Goal: Task Accomplishment & Management: Use online tool/utility

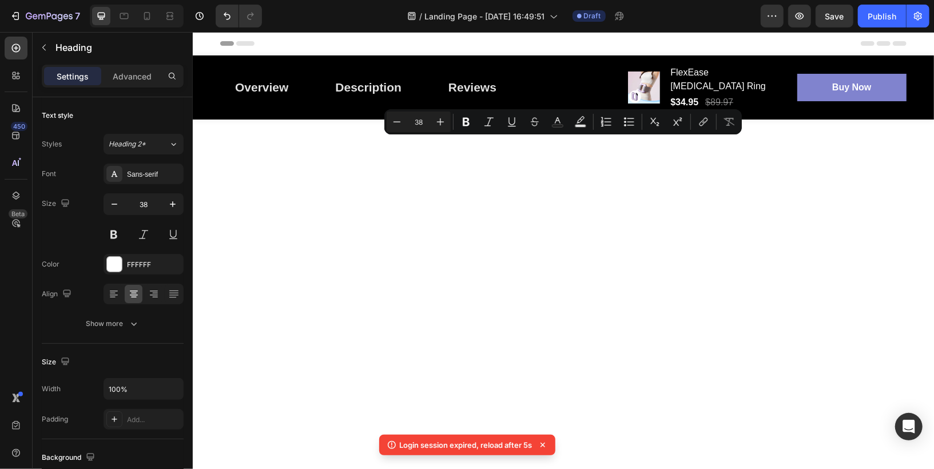
scroll to position [1982, 0]
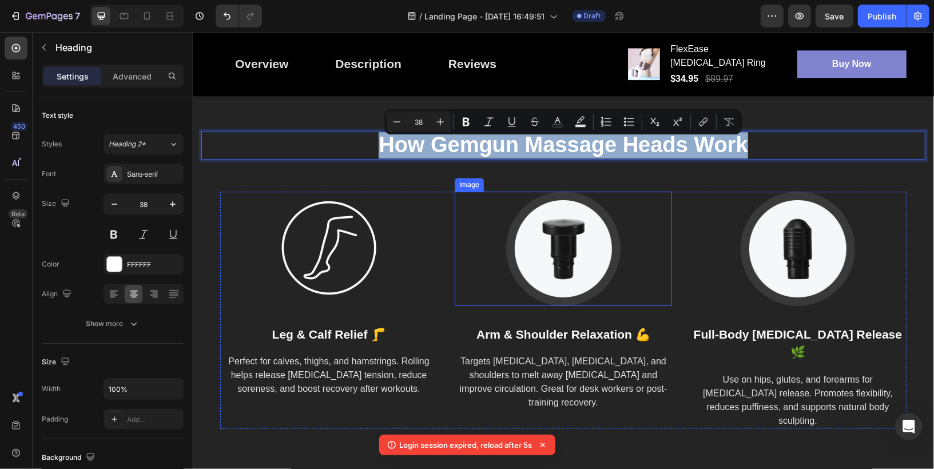
click at [578, 261] on img at bounding box center [563, 248] width 114 height 114
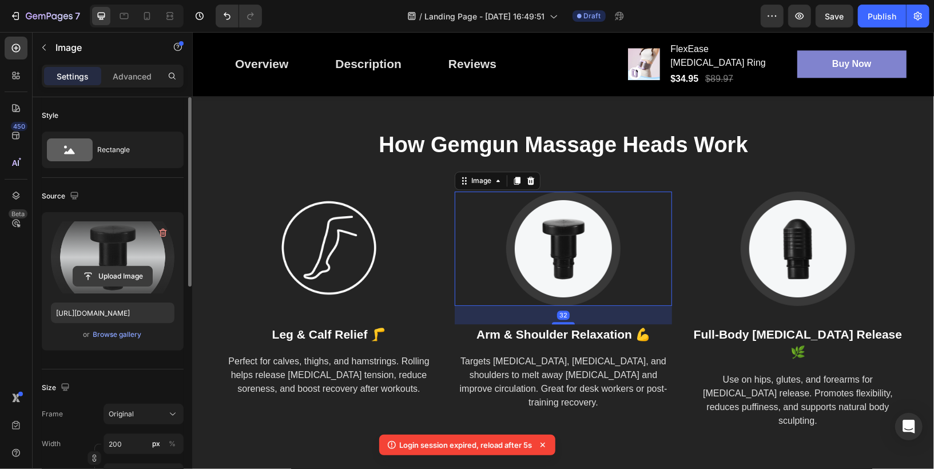
click at [109, 276] on input "file" at bounding box center [112, 276] width 79 height 19
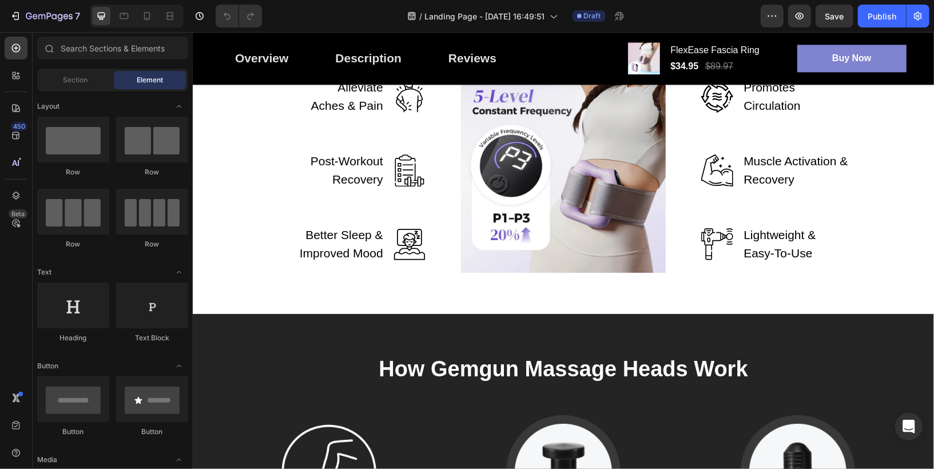
scroll to position [2081, 0]
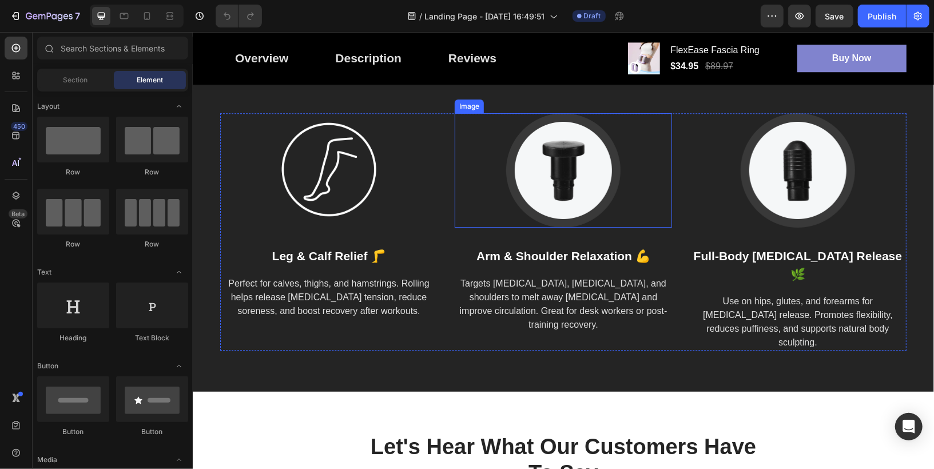
click at [573, 164] on img at bounding box center [563, 170] width 114 height 114
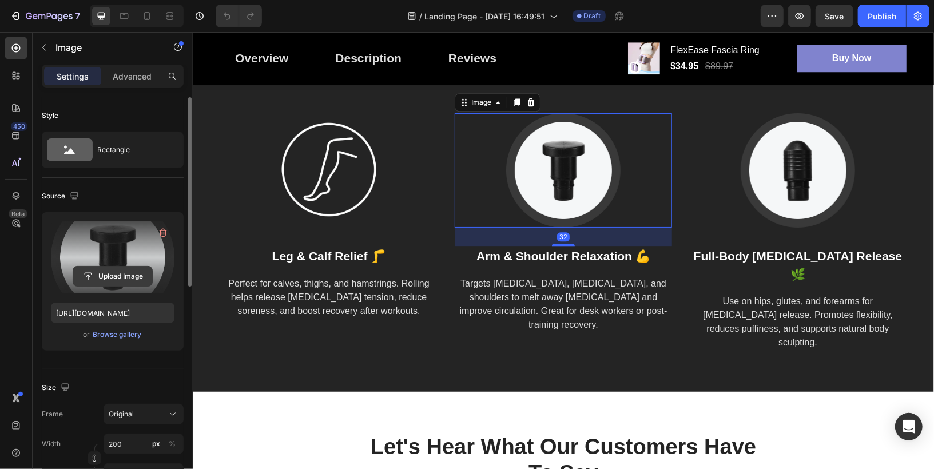
click at [120, 277] on input "file" at bounding box center [112, 276] width 79 height 19
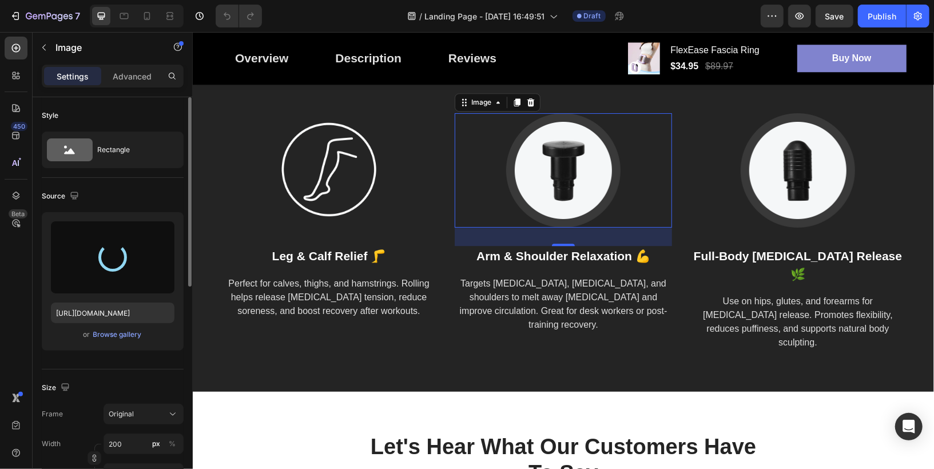
type input "[URL][DOMAIN_NAME]"
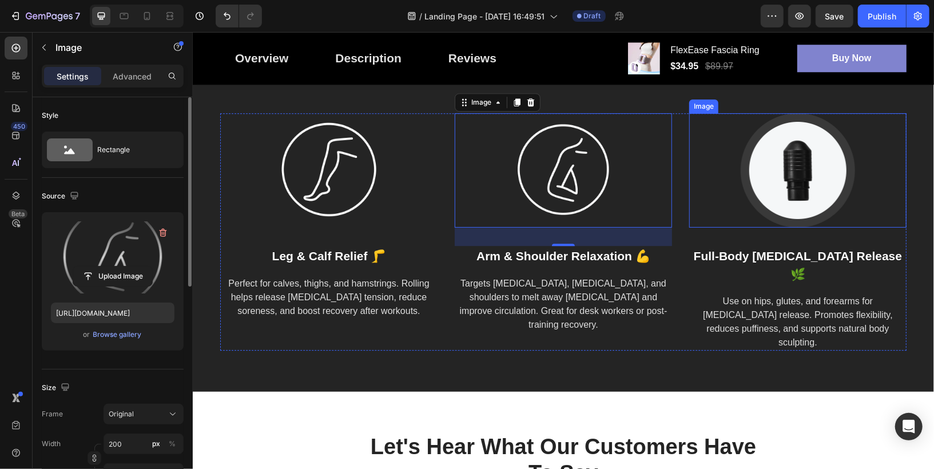
click at [807, 181] on img at bounding box center [797, 170] width 114 height 114
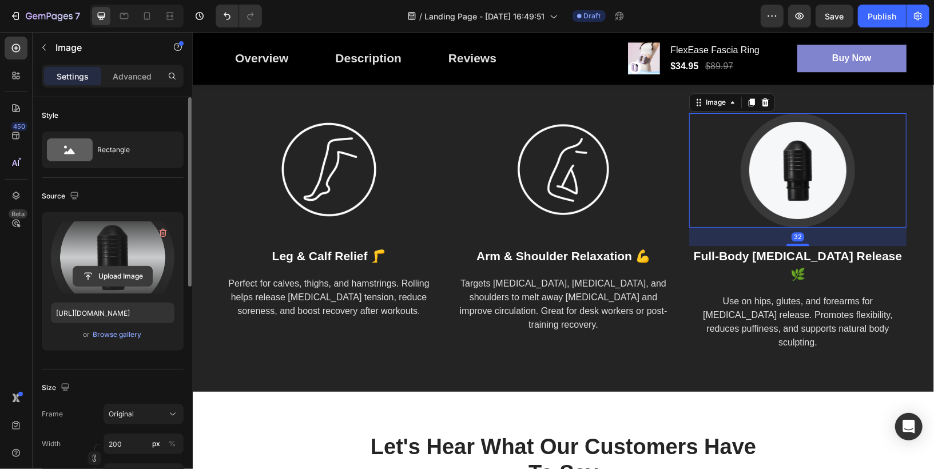
click at [114, 276] on input "file" at bounding box center [112, 276] width 79 height 19
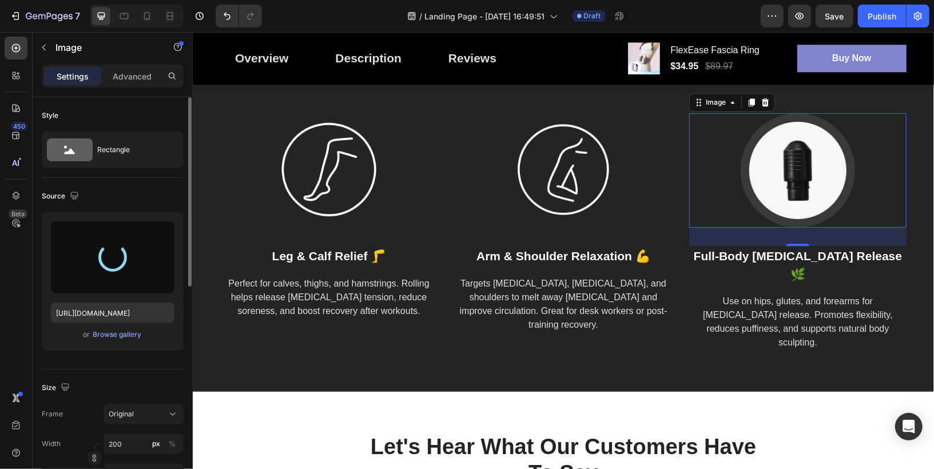
type input "[URL][DOMAIN_NAME]"
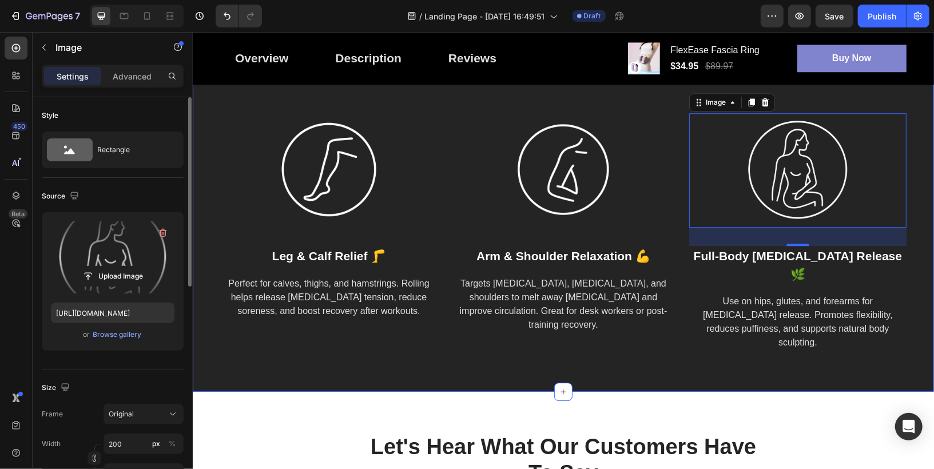
click at [652, 362] on div "How Gemgun Massage Heads Work Heading Image Leg & Calf Relief 🦵 Text block Perf…" at bounding box center [562, 201] width 741 height 380
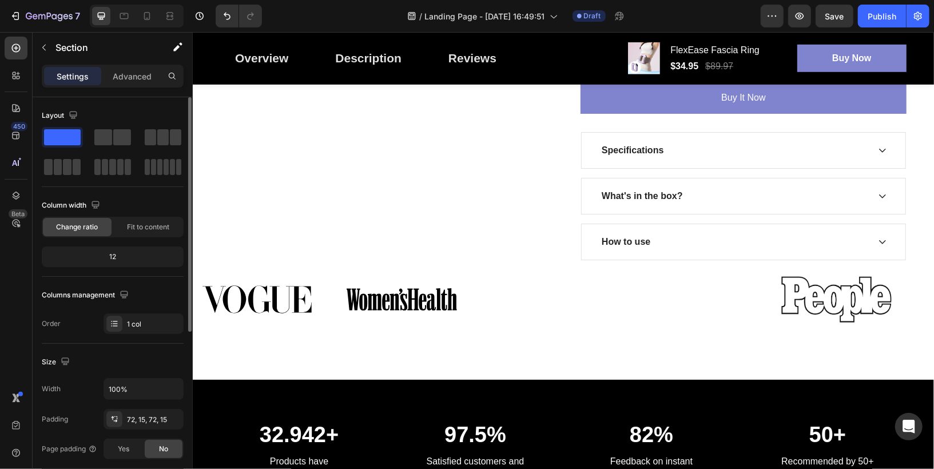
scroll to position [460, 0]
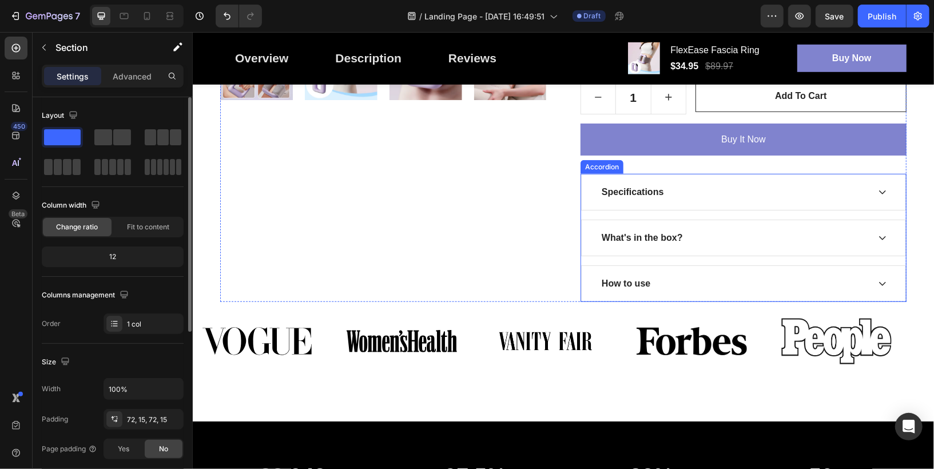
click at [645, 183] on div "Specifications" at bounding box center [631, 191] width 65 height 17
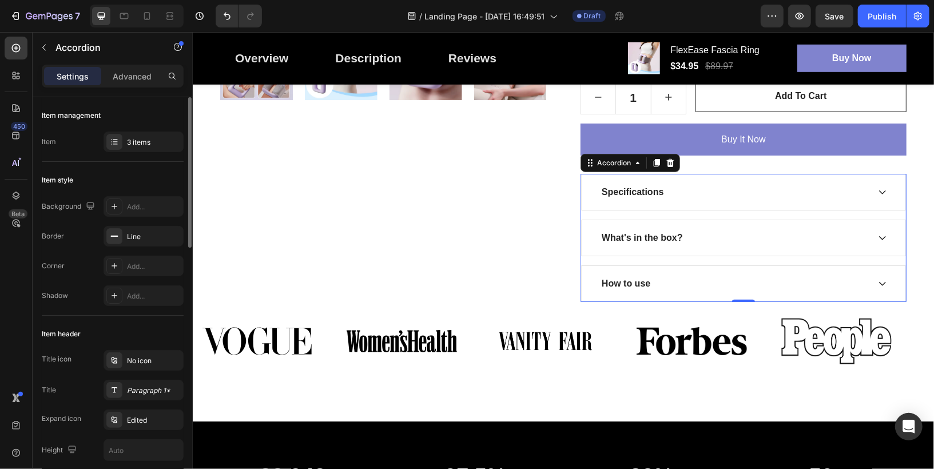
click at [694, 183] on div "Specifications" at bounding box center [733, 191] width 269 height 17
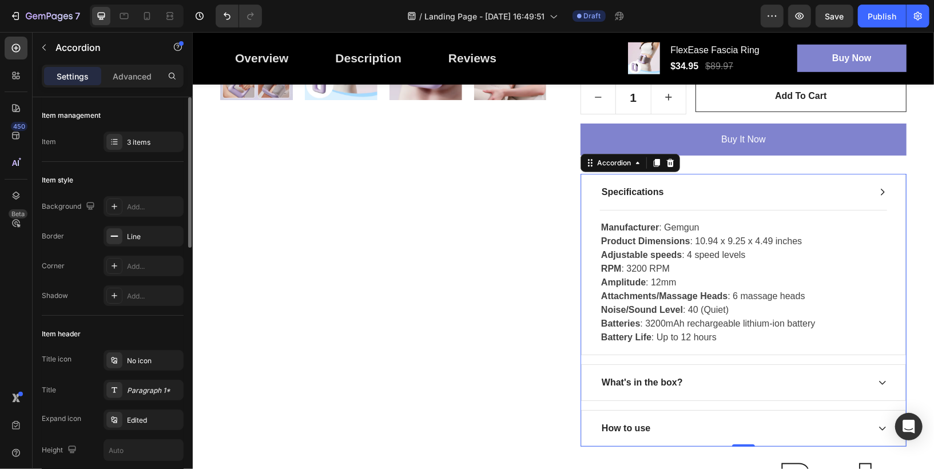
click at [694, 183] on div "Specifications" at bounding box center [733, 191] width 269 height 17
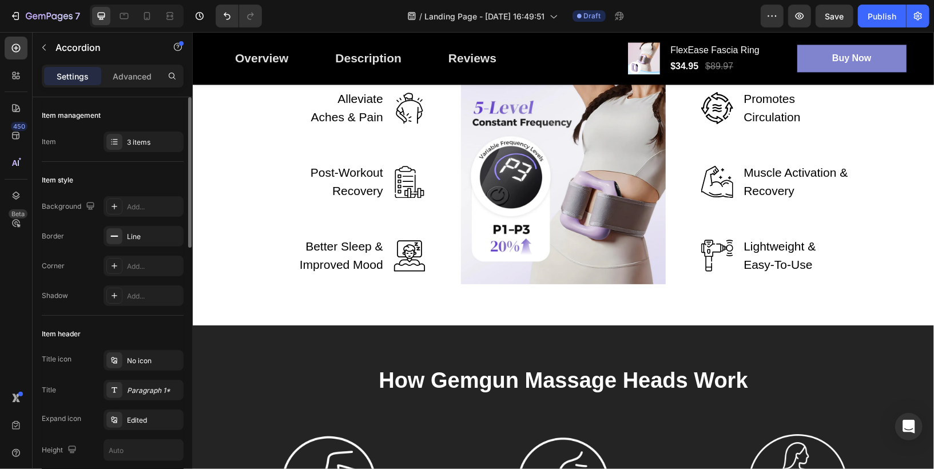
scroll to position [1626, 0]
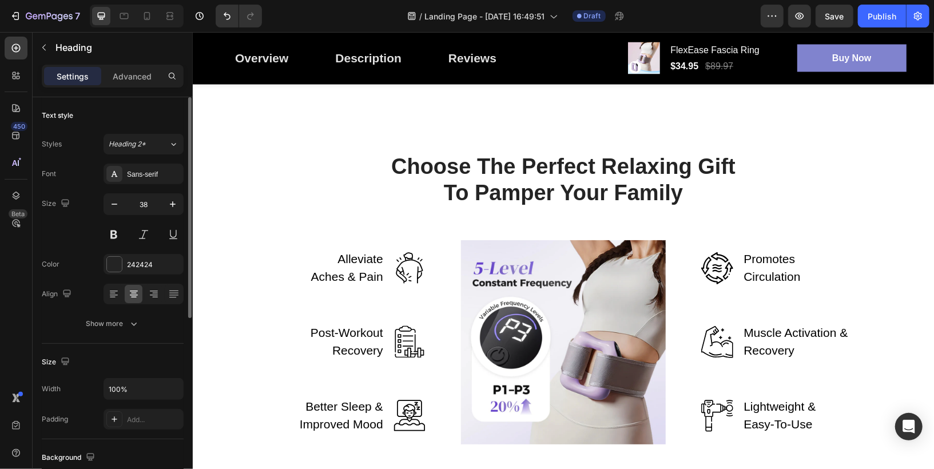
scroll to position [1617, 0]
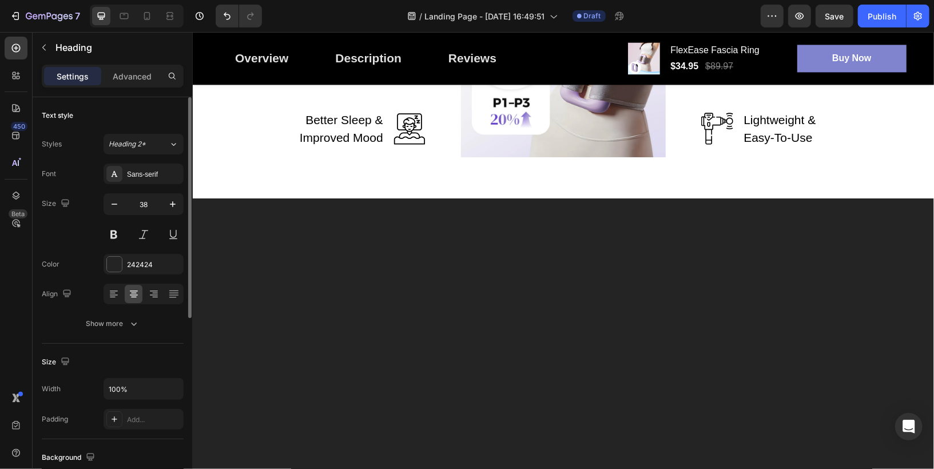
click at [243, 157] on div "Take Control of Your Recovery [DATE] Heading Row Alleviate Aches & Pain Text bl…" at bounding box center [563, 11] width 724 height 291
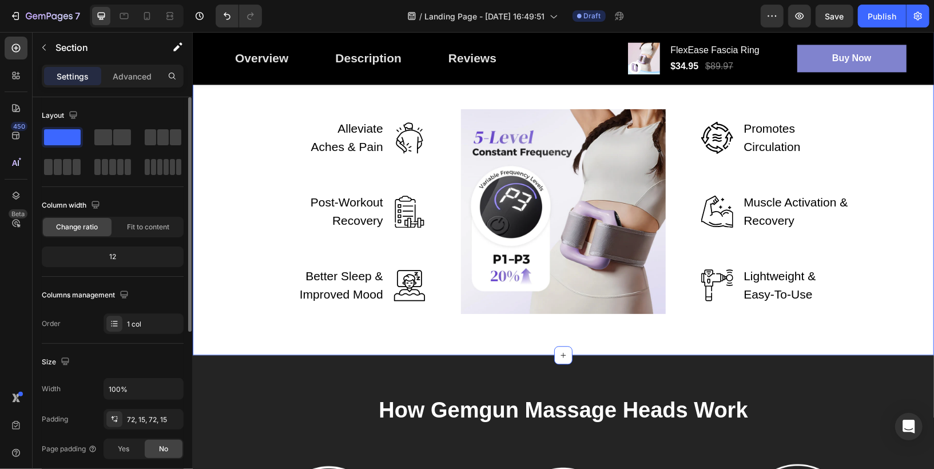
scroll to position [1716, 0]
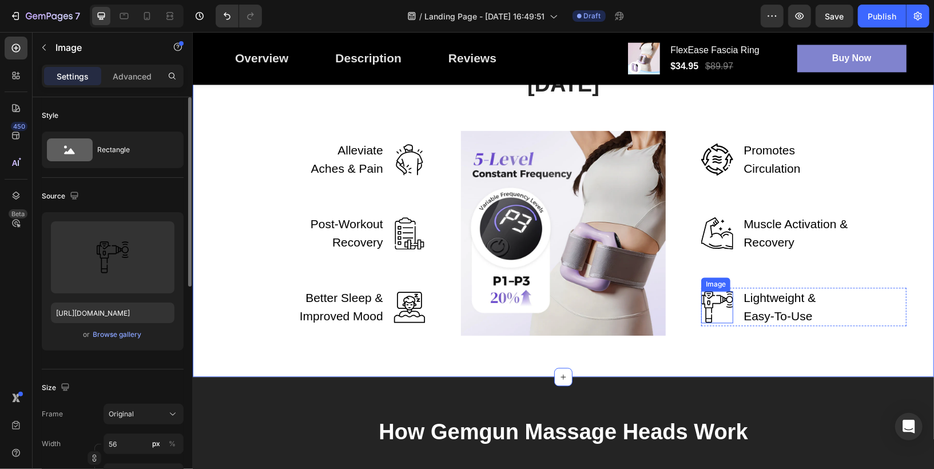
click at [713, 304] on img at bounding box center [717, 307] width 32 height 32
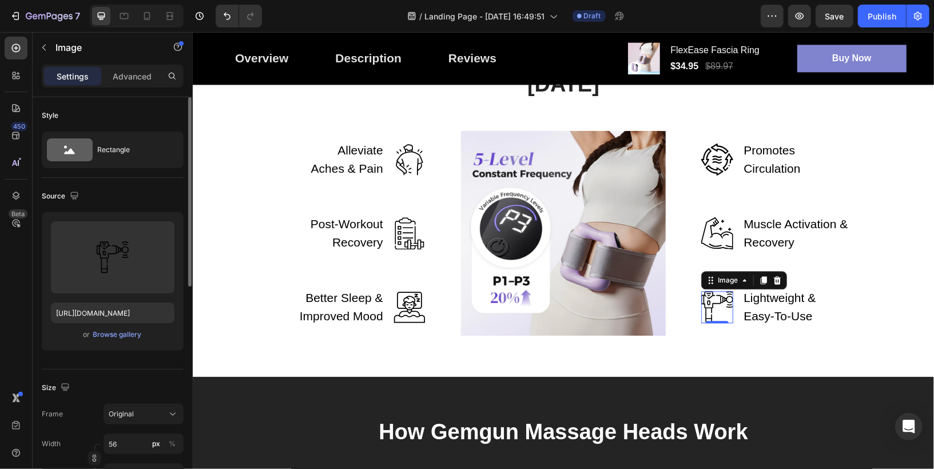
click at [712, 311] on img at bounding box center [717, 307] width 32 height 32
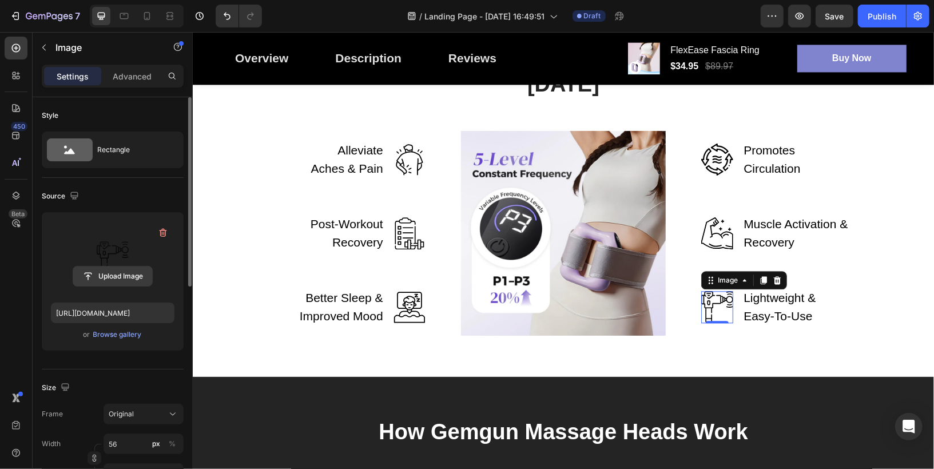
click at [100, 277] on input "file" at bounding box center [112, 276] width 79 height 19
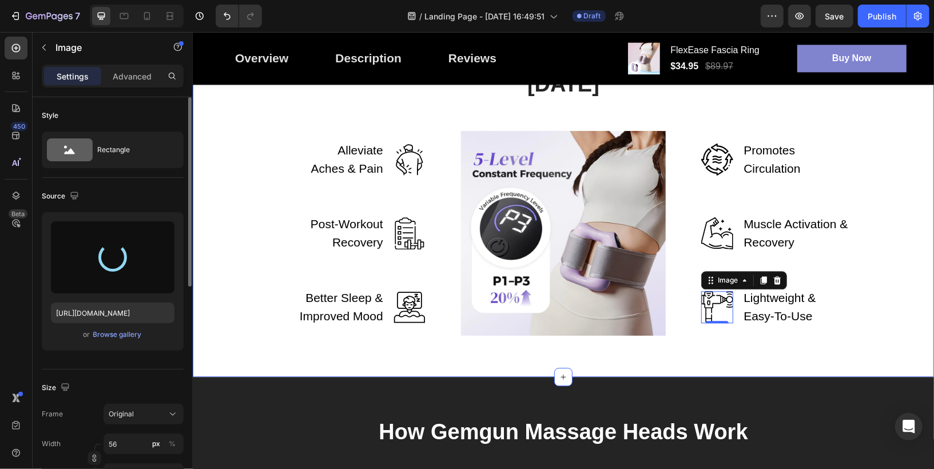
type input "[URL][DOMAIN_NAME]"
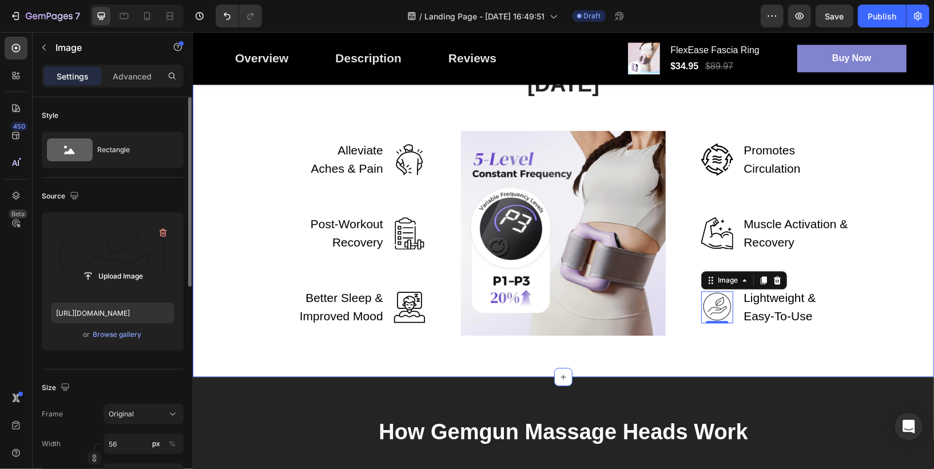
click at [697, 366] on div "Take Control of Your Recovery [DATE] Heading Row Alleviate Aches & Pain Text bl…" at bounding box center [562, 190] width 741 height 374
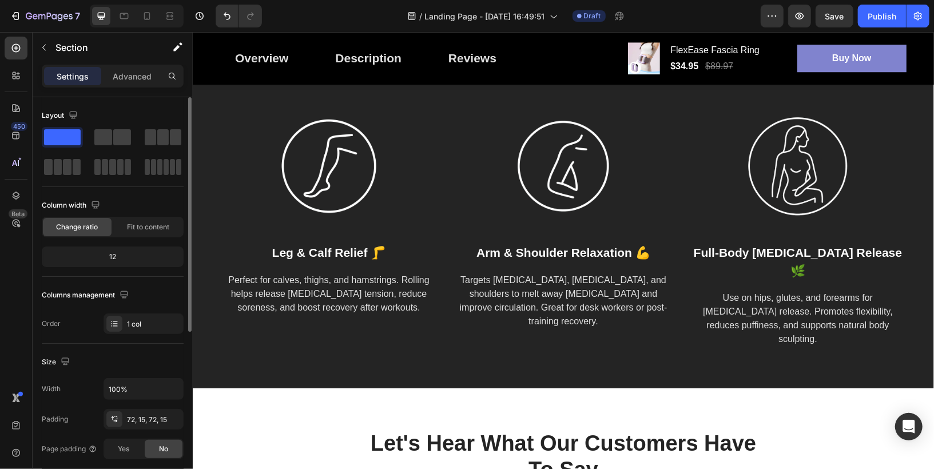
scroll to position [1951, 0]
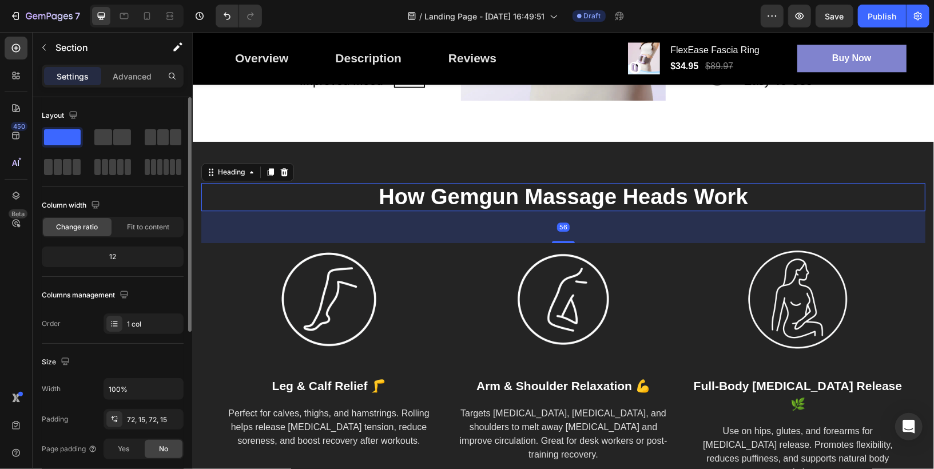
click at [554, 203] on p "How Gemgun Massage Heads Work" at bounding box center [563, 197] width 722 height 26
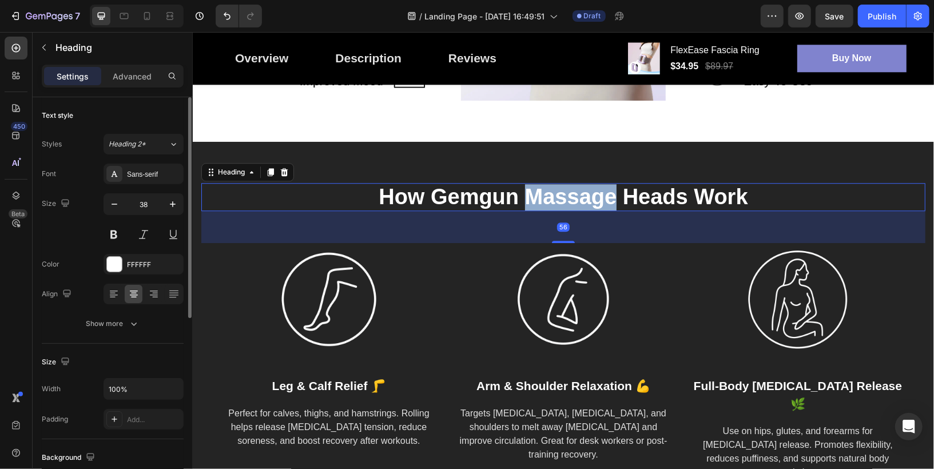
click at [554, 203] on p "How Gemgun Massage Heads Work" at bounding box center [563, 197] width 722 height 26
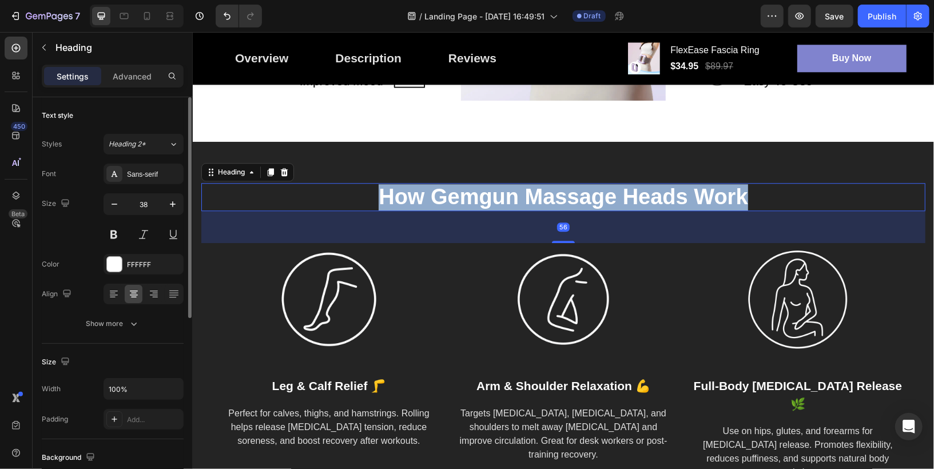
click at [554, 203] on p "How Gemgun Massage Heads Work" at bounding box center [563, 197] width 722 height 26
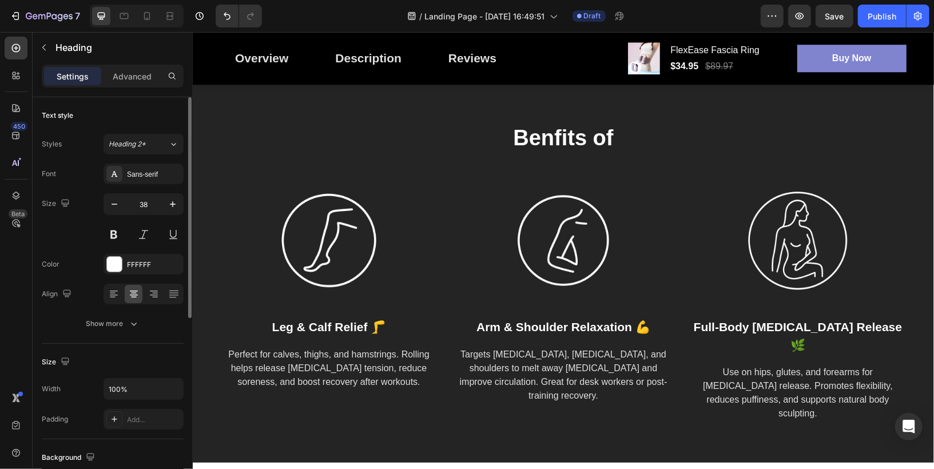
scroll to position [1986, 0]
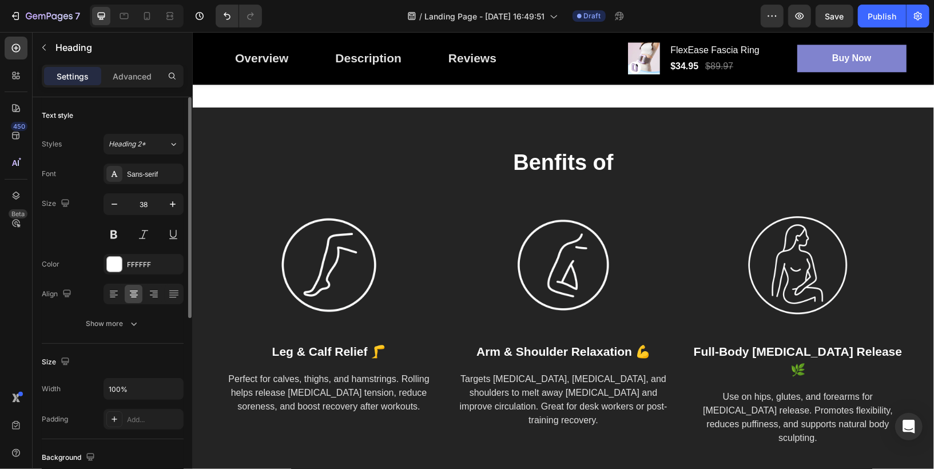
click at [561, 162] on h2 "Benfits of" at bounding box center [563, 162] width 724 height 29
click at [561, 162] on p "Benfits of" at bounding box center [563, 162] width 722 height 26
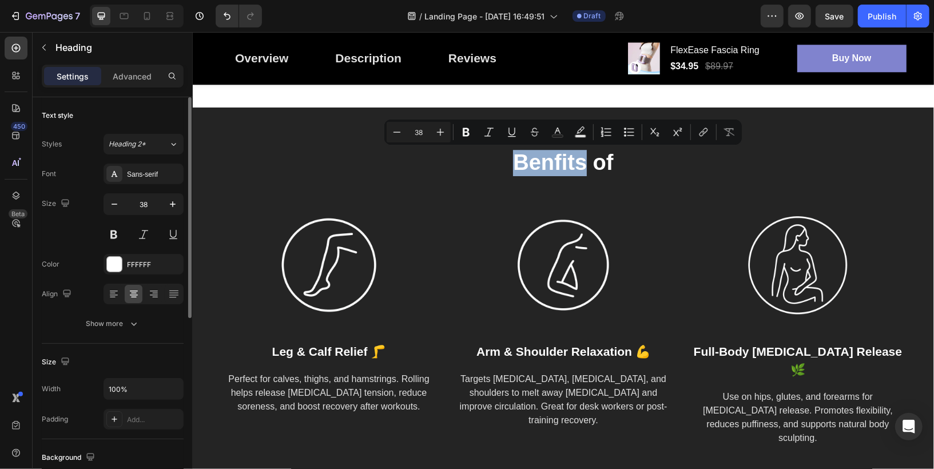
click at [577, 162] on p "Benfits of" at bounding box center [563, 162] width 722 height 26
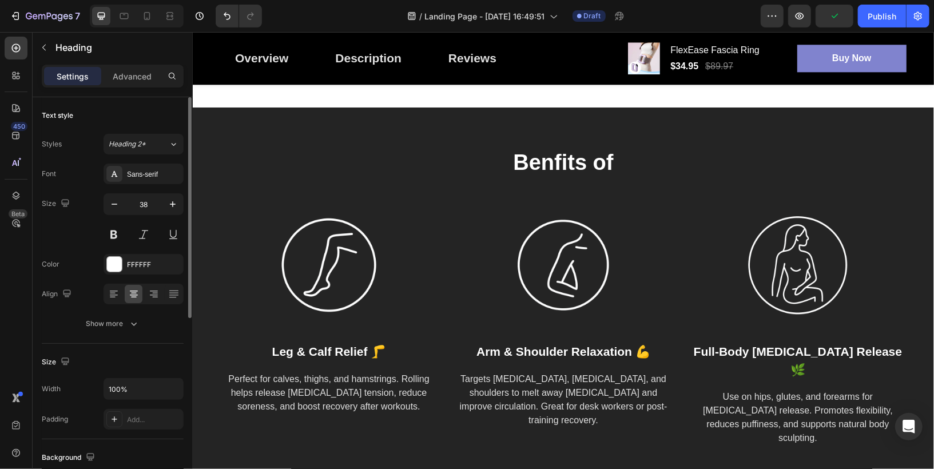
click at [610, 164] on p "Benfits of" at bounding box center [563, 162] width 722 height 26
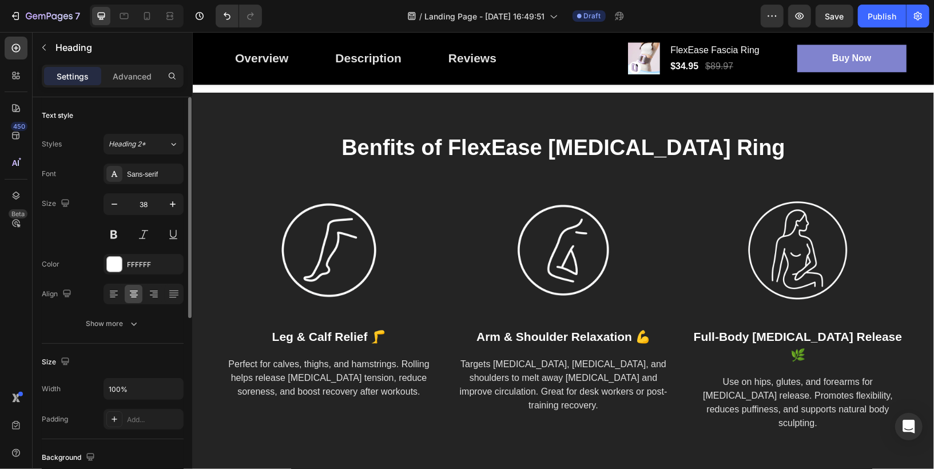
scroll to position [1989, 0]
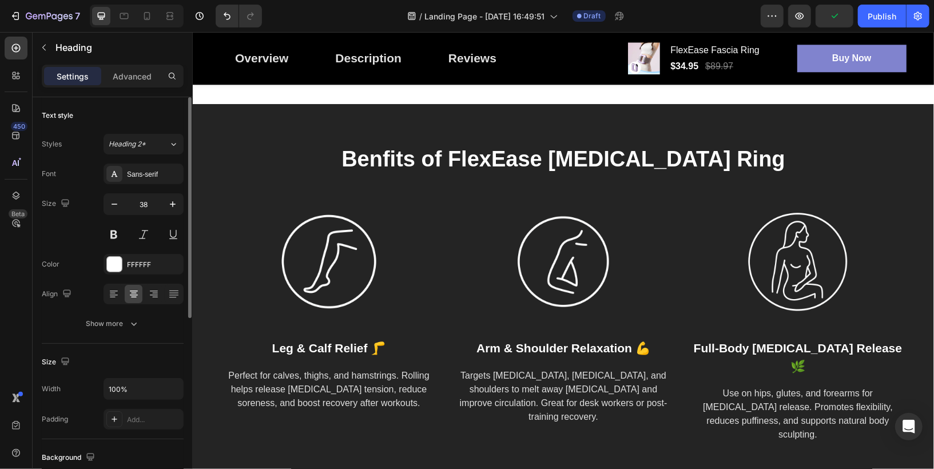
click at [432, 151] on h2 "Benfits of FlexEase [MEDICAL_DATA] Ring" at bounding box center [563, 159] width 724 height 29
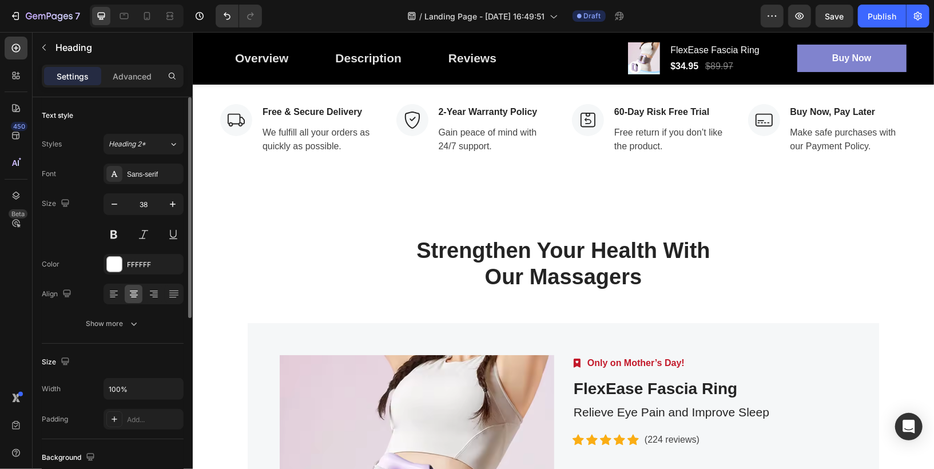
scroll to position [2796, 0]
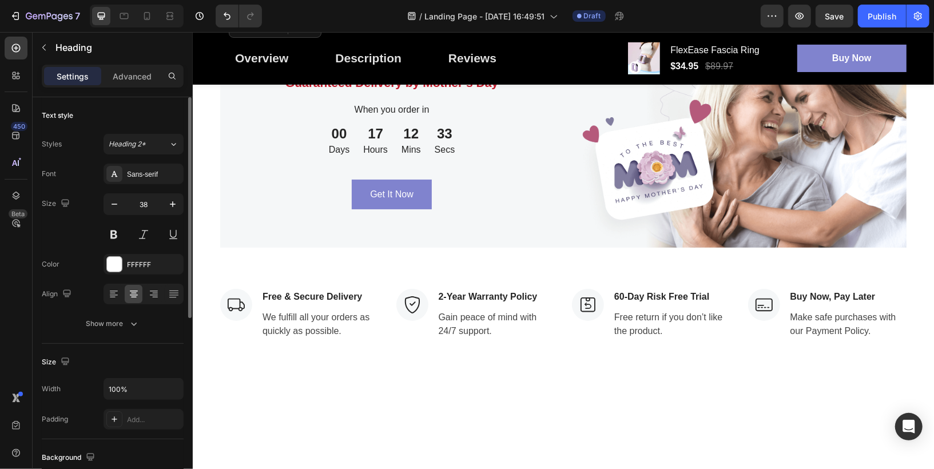
click at [407, 66] on p "Send Love To Your Family" at bounding box center [391, 53] width 324 height 26
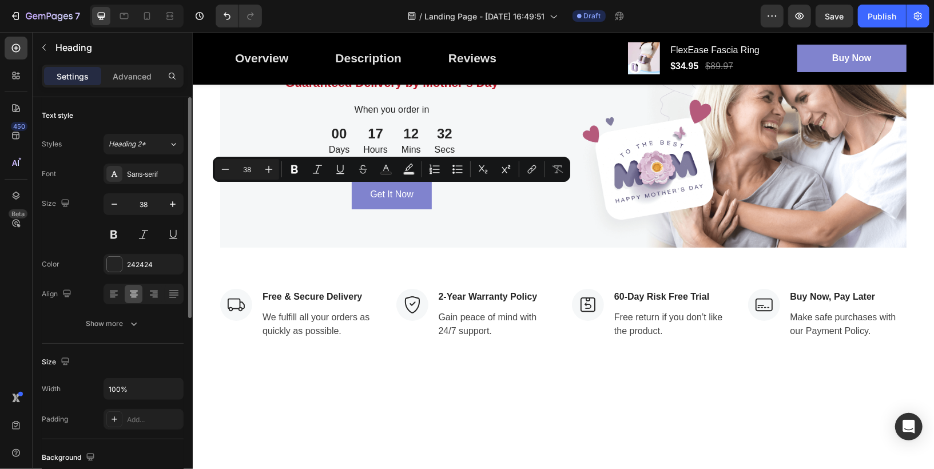
click at [407, 66] on p "Send Love To Your Family" at bounding box center [391, 53] width 324 height 26
click at [487, 66] on p "Send Love To Your Family" at bounding box center [391, 53] width 324 height 26
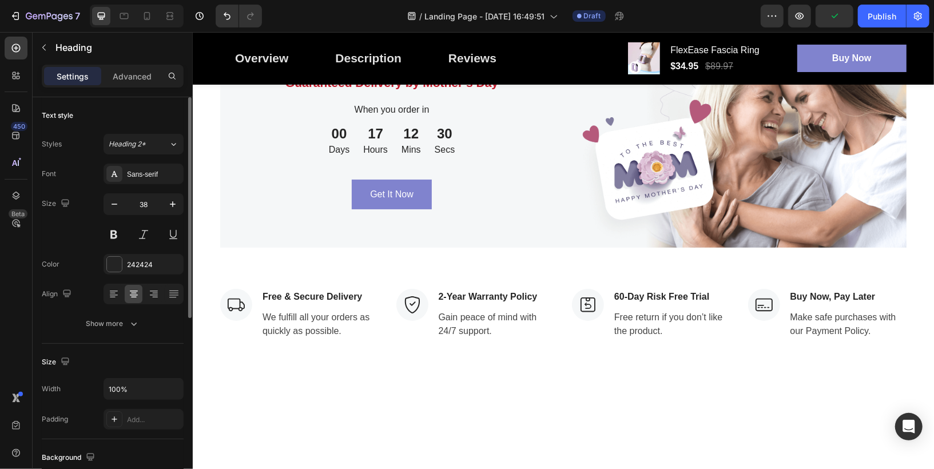
click at [523, 66] on p "Send Love To Your Family" at bounding box center [391, 53] width 324 height 26
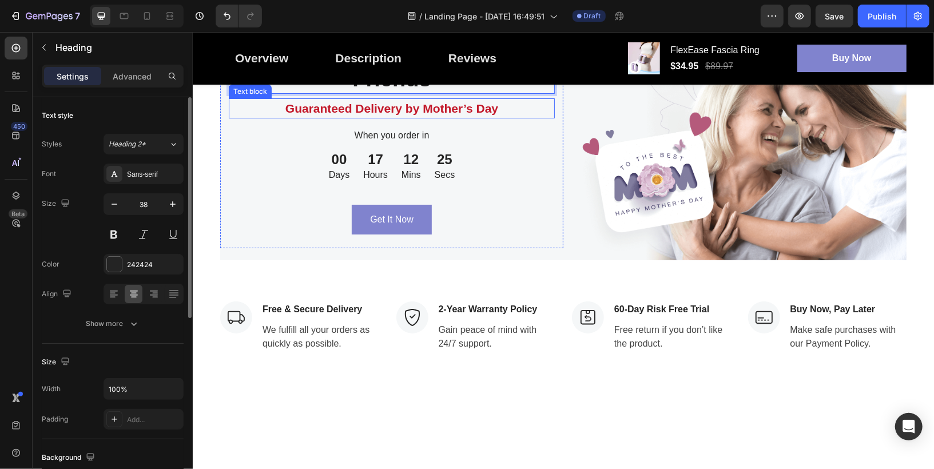
click at [450, 117] on p "Guaranteed Delivery by Mother’s Day" at bounding box center [391, 108] width 324 height 18
click at [438, 117] on p "Guaranteed Delivery by Mother’s Day" at bounding box center [391, 108] width 324 height 18
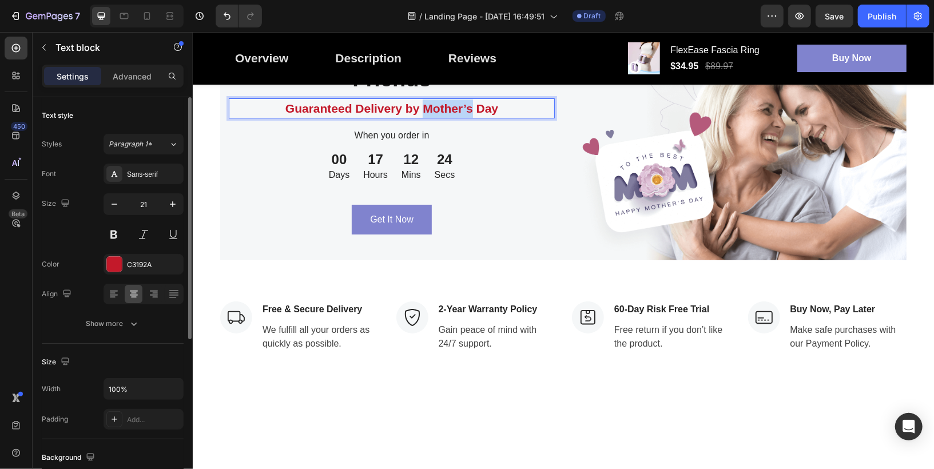
click at [438, 117] on p "Guaranteed Delivery by Mother’s Day" at bounding box center [391, 108] width 324 height 18
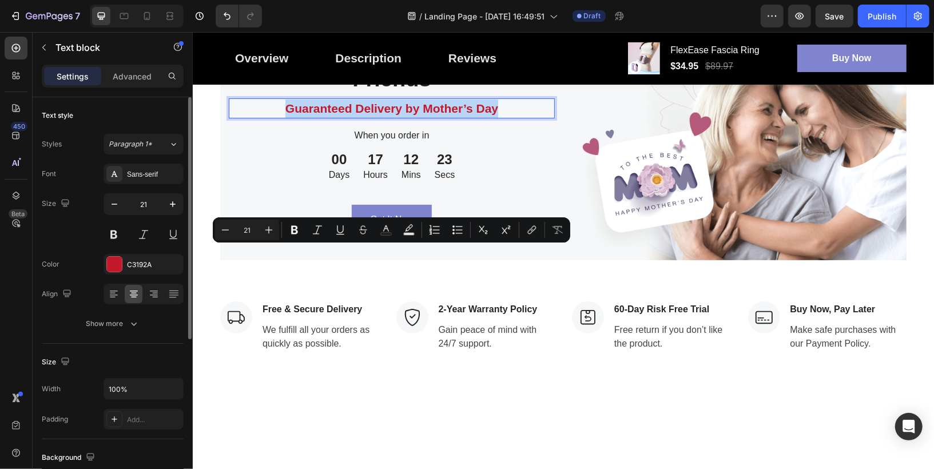
click at [418, 117] on p "Guaranteed Delivery by Mother’s Day" at bounding box center [391, 108] width 324 height 18
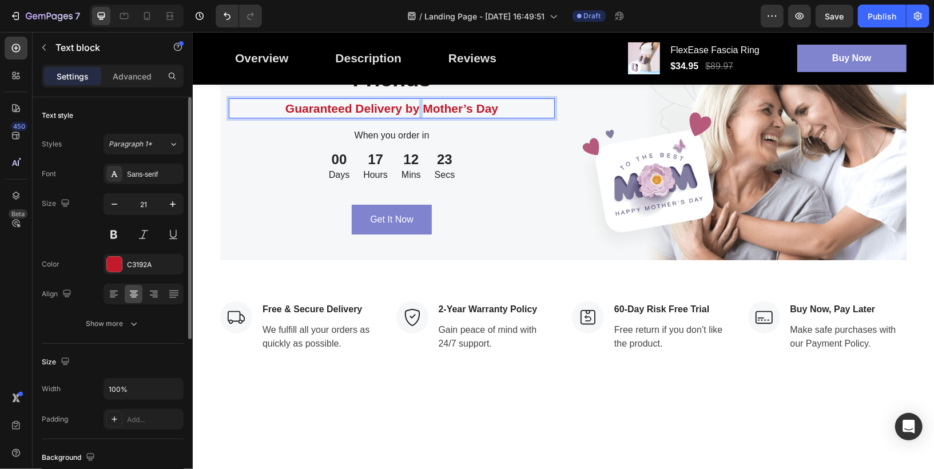
click at [418, 117] on p "Guaranteed Delivery by Mother’s Day" at bounding box center [391, 108] width 324 height 18
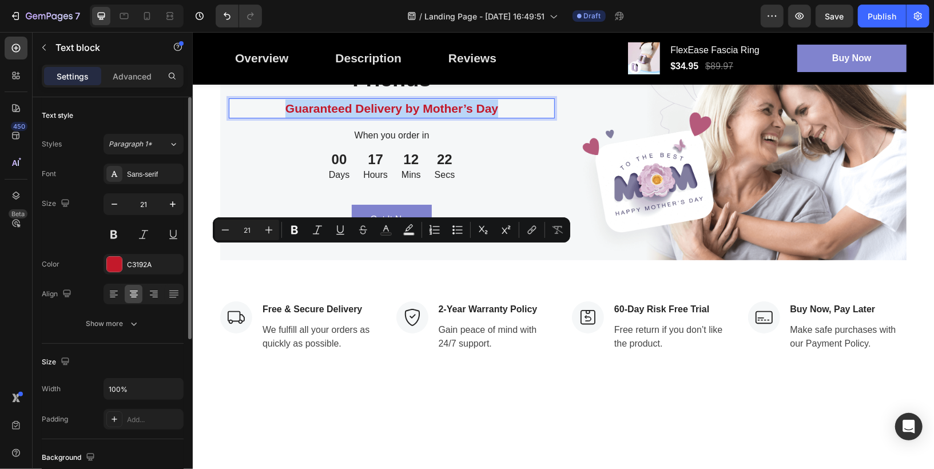
click at [418, 117] on p "Guaranteed Delivery by Mother’s Day" at bounding box center [391, 108] width 324 height 18
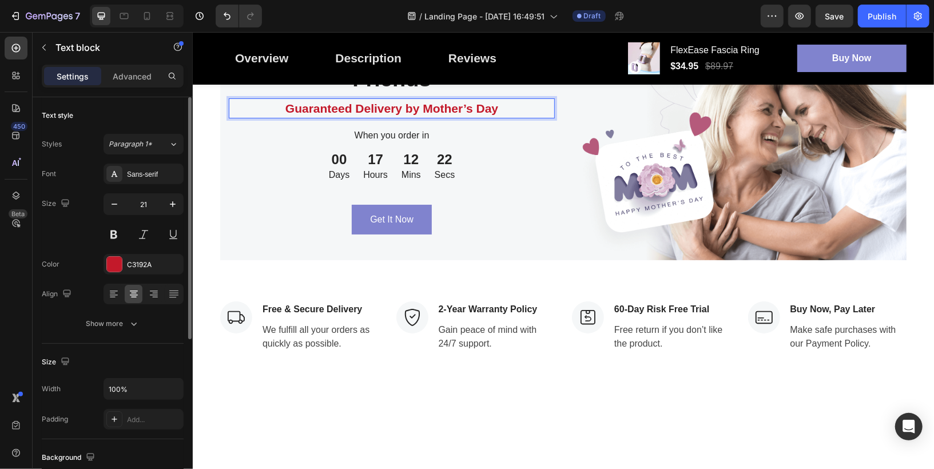
click at [418, 117] on p "Guaranteed Delivery by Mother’s Day" at bounding box center [391, 108] width 324 height 18
click at [563, 18] on icon at bounding box center [562, 13] width 9 height 9
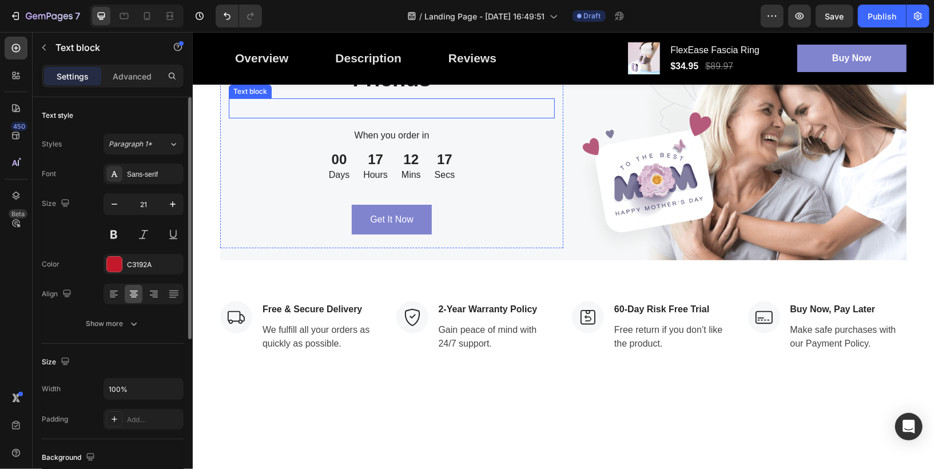
click at [395, 117] on p "Rich Text Editor. Editing area: main" at bounding box center [391, 108] width 324 height 18
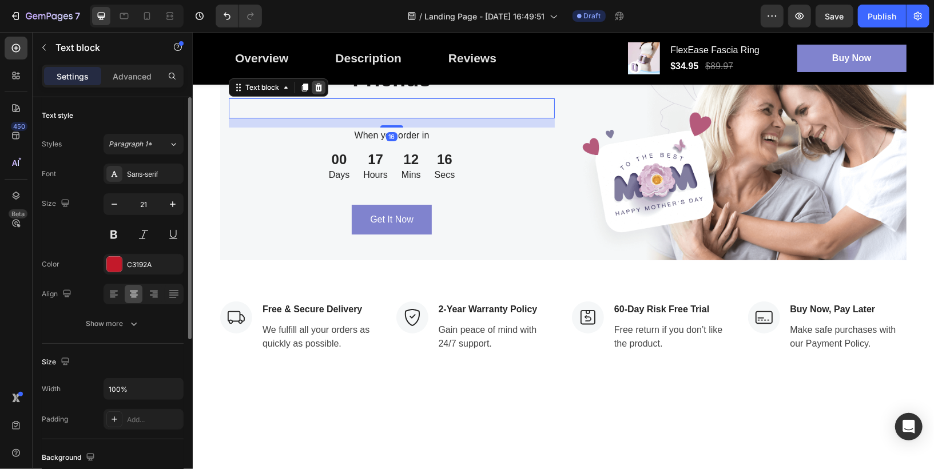
click at [322, 92] on icon at bounding box center [317, 86] width 9 height 9
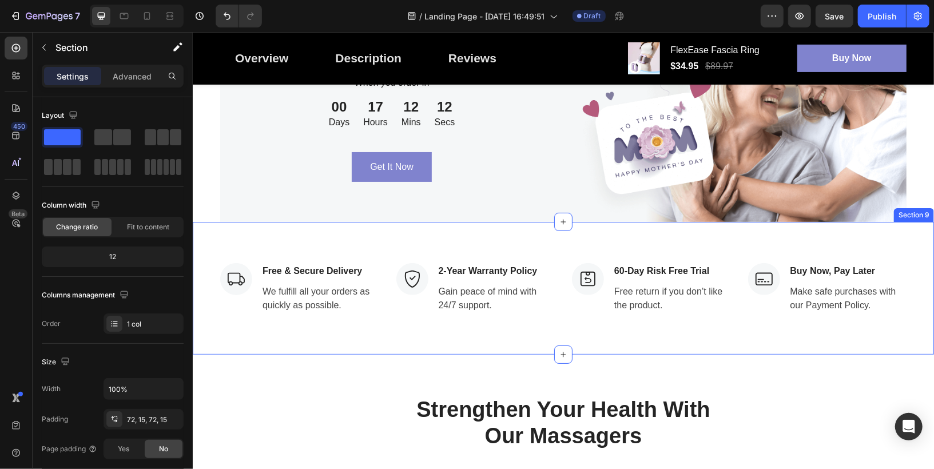
scroll to position [3000, 0]
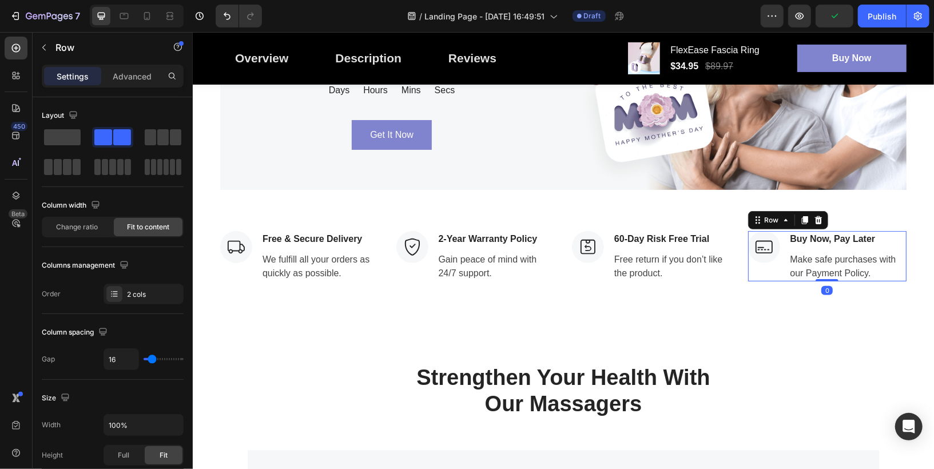
click at [787, 236] on div "Image Buy Now, Pay Later Text block Make safe purchases with our Payment Policy…" at bounding box center [827, 256] width 159 height 50
click at [818, 222] on icon at bounding box center [817, 220] width 7 height 8
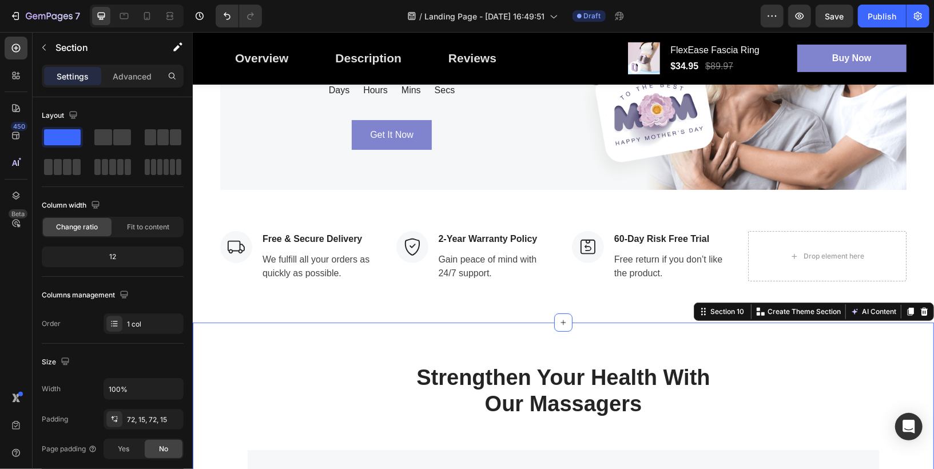
click at [225, 17] on icon "Undo/Redo" at bounding box center [226, 15] width 11 height 11
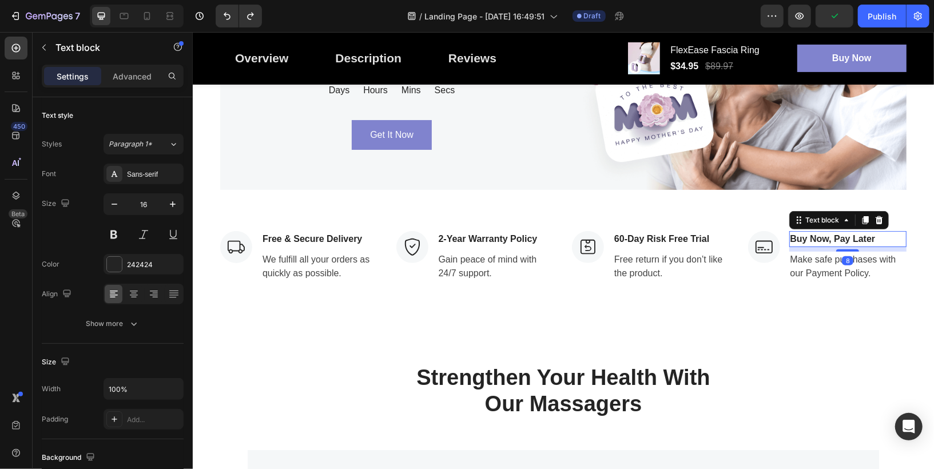
click at [820, 238] on p "Buy Now, Pay Later" at bounding box center [848, 239] width 116 height 14
click at [818, 267] on p "Make safe purchases with our Payment Policy." at bounding box center [848, 265] width 116 height 27
click at [896, 232] on p "Buy Now, Pay Later" at bounding box center [848, 239] width 116 height 14
click at [868, 235] on p "Buy Now, Pay Later" at bounding box center [848, 239] width 116 height 14
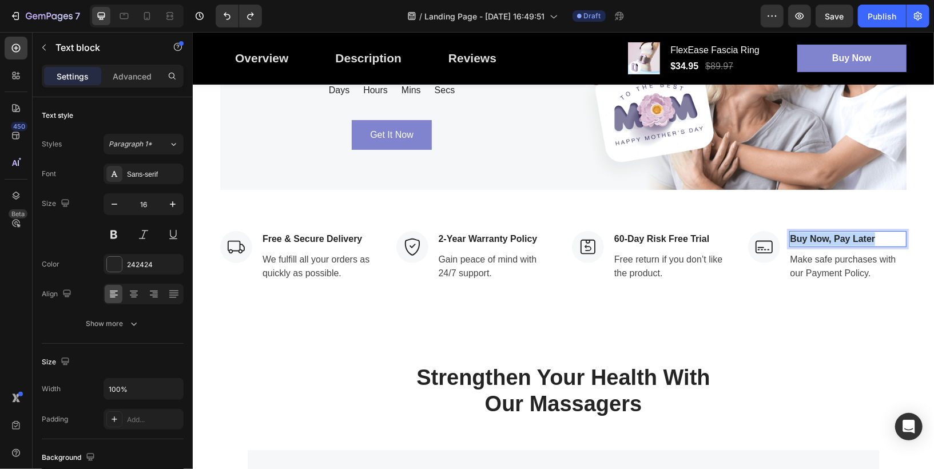
click at [868, 235] on p "Buy Now, Pay Later" at bounding box center [848, 239] width 116 height 14
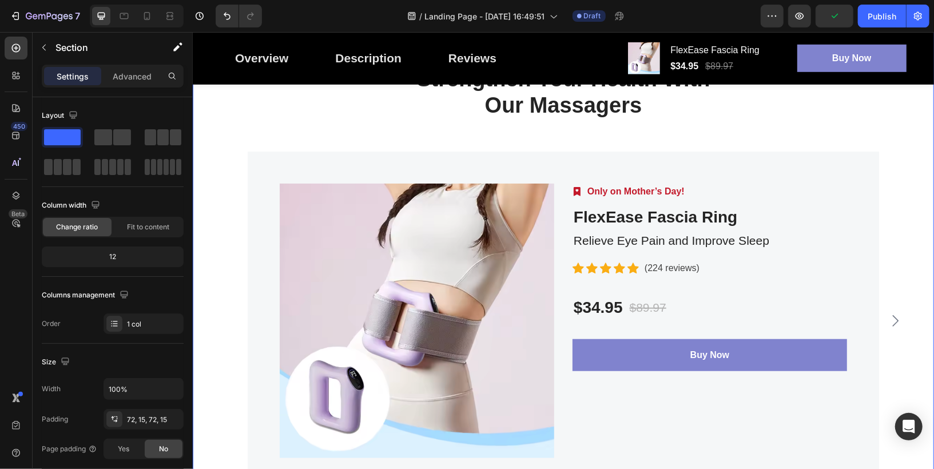
scroll to position [3227, 0]
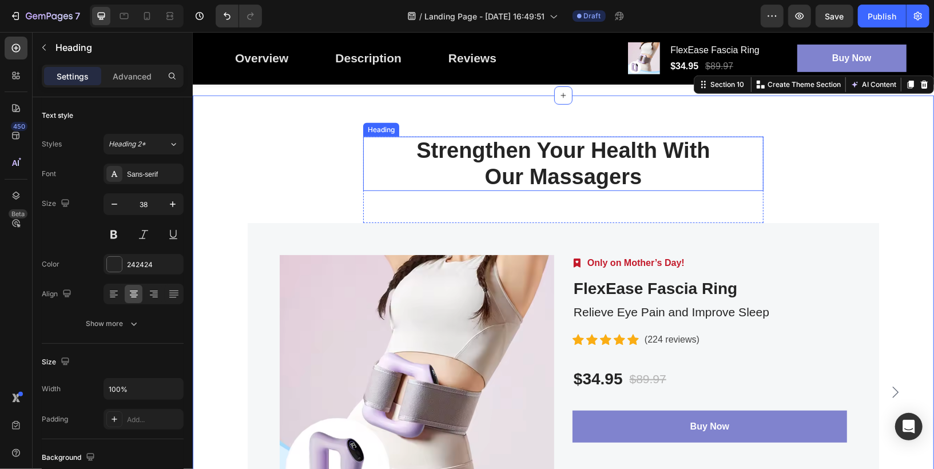
click at [565, 160] on p "Strengthen Your Health With Our Massagers" at bounding box center [563, 163] width 398 height 52
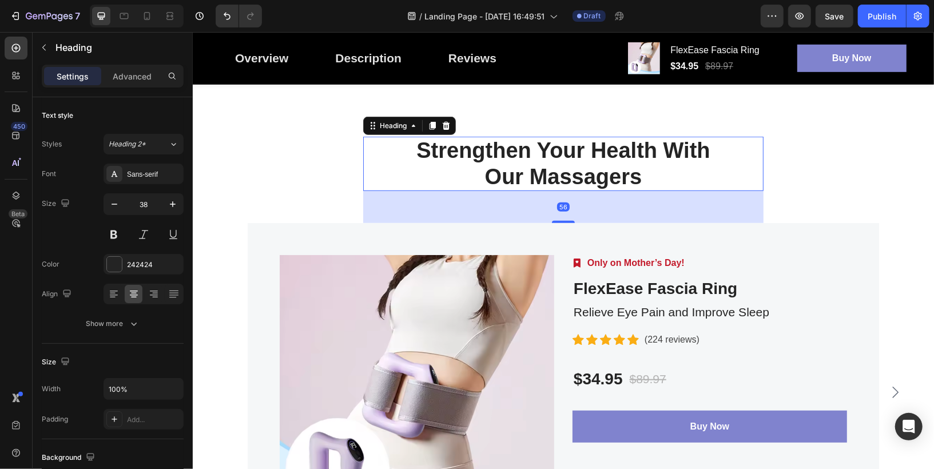
click at [565, 171] on p "Strengthen Your Health With Our Massagers" at bounding box center [563, 163] width 398 height 52
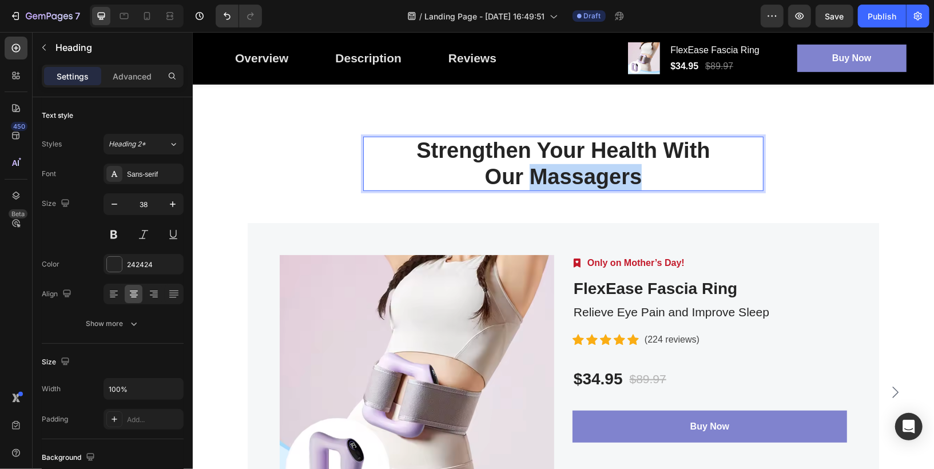
click at [565, 171] on p "Strengthen Your Health With Our Massagers" at bounding box center [563, 163] width 398 height 52
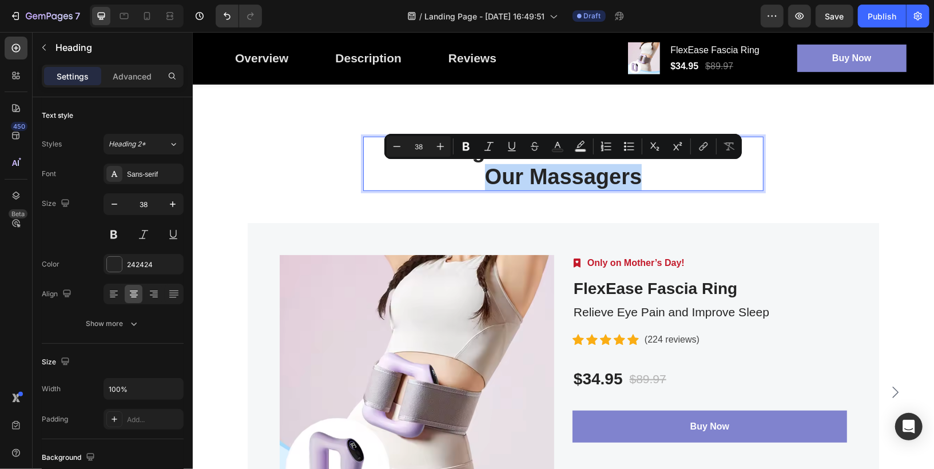
click at [565, 174] on p "Strengthen Your Health With Our Massagers" at bounding box center [563, 163] width 398 height 52
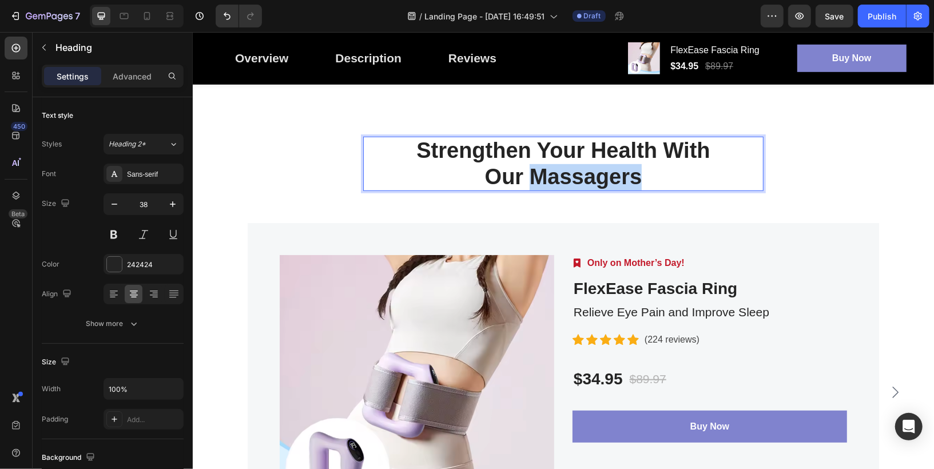
click at [565, 174] on p "Strengthen Your Health With Our Massagers" at bounding box center [563, 163] width 398 height 52
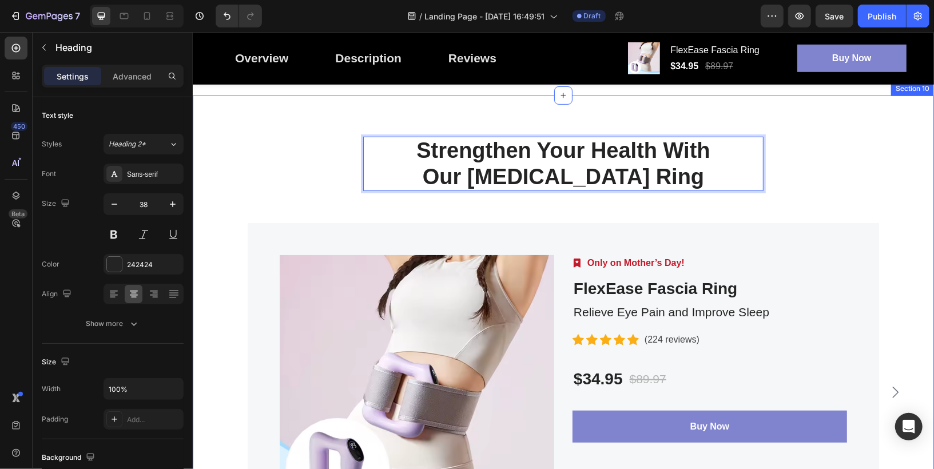
click at [867, 197] on div "Strengthen Your Health With Our [MEDICAL_DATA] Ring Heading 56 Row Product Imag…" at bounding box center [563, 348] width 724 height 425
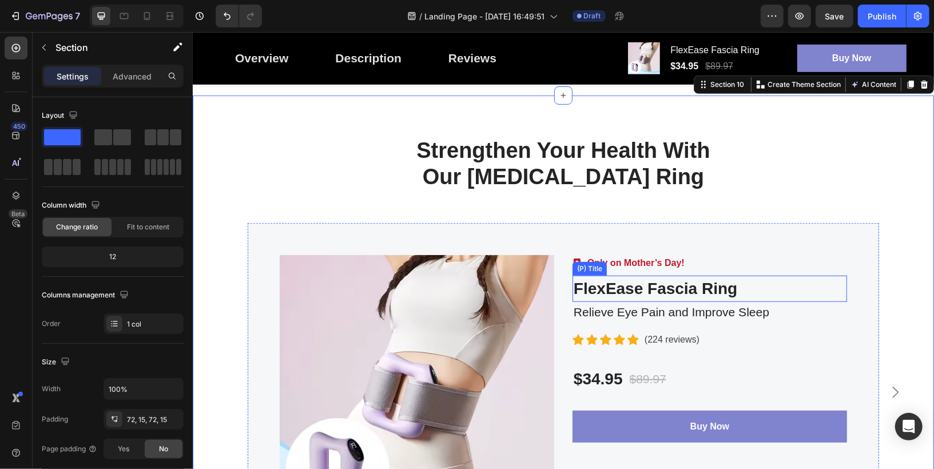
scroll to position [3339, 0]
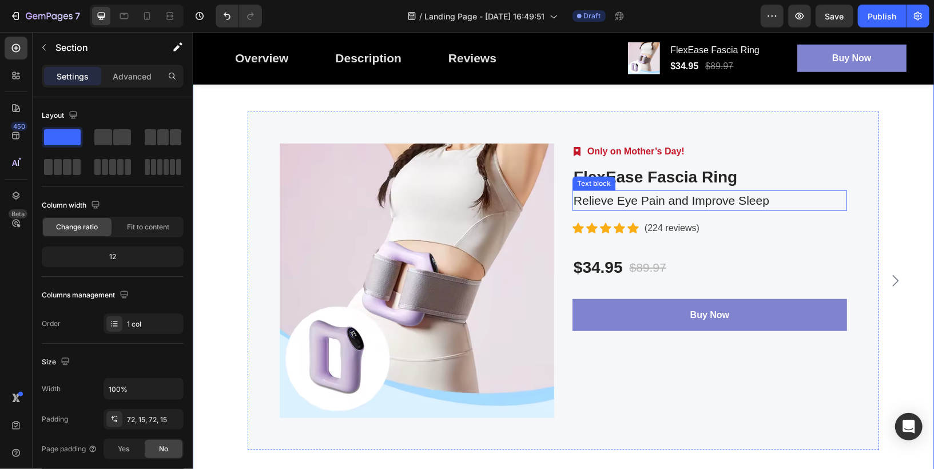
click at [634, 201] on p "Relieve Eye Pain and Improve Sleep" at bounding box center [709, 200] width 272 height 18
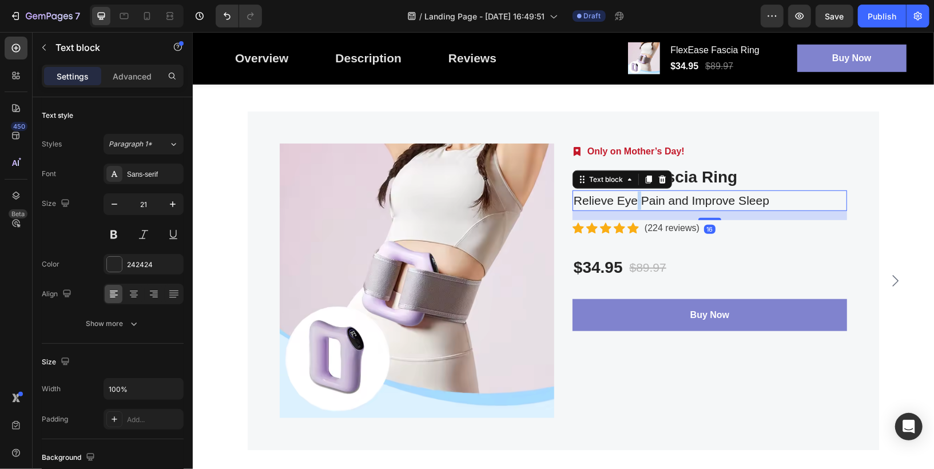
click at [634, 201] on p "Relieve Eye Pain and Improve Sleep" at bounding box center [709, 200] width 272 height 18
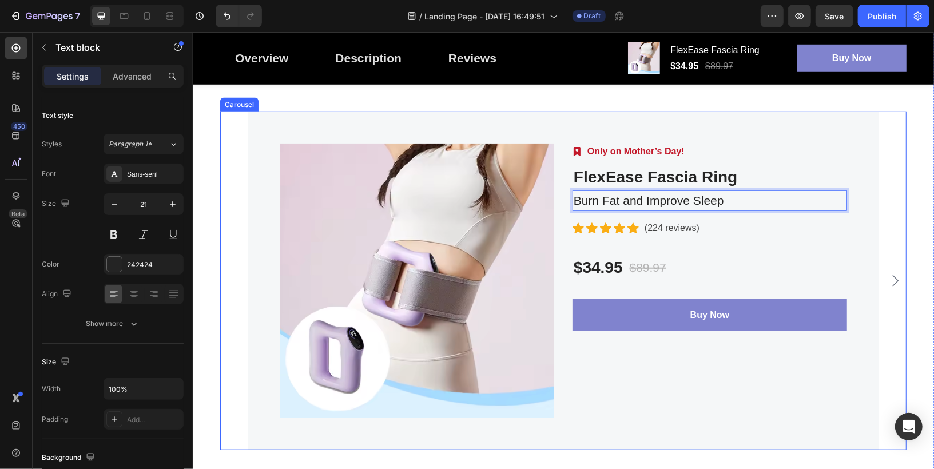
click at [229, 176] on div "Product Images Image Only on Mother’s Day! Text block Row FlexEase [MEDICAL_DAT…" at bounding box center [563, 280] width 686 height 339
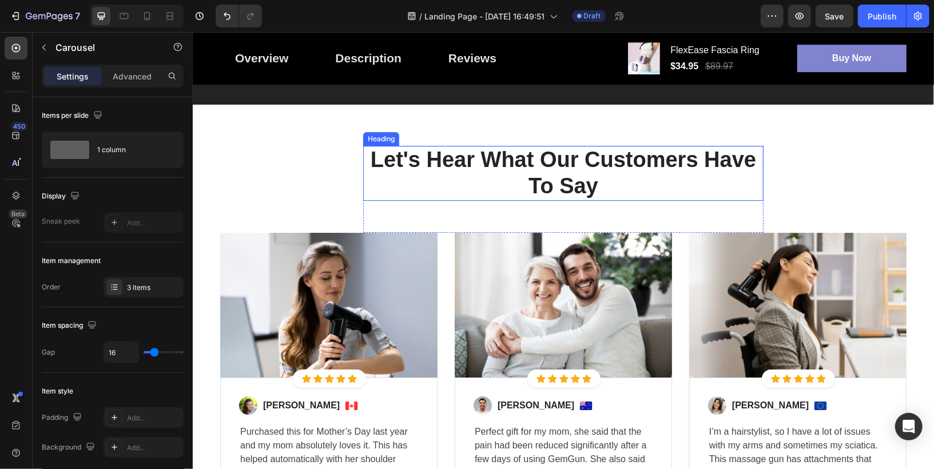
scroll to position [2437, 0]
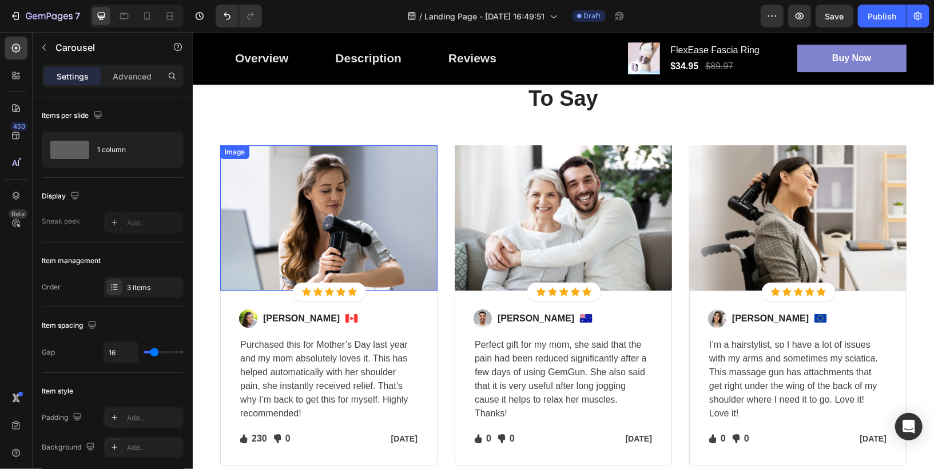
click at [316, 213] on img at bounding box center [328, 217] width 217 height 145
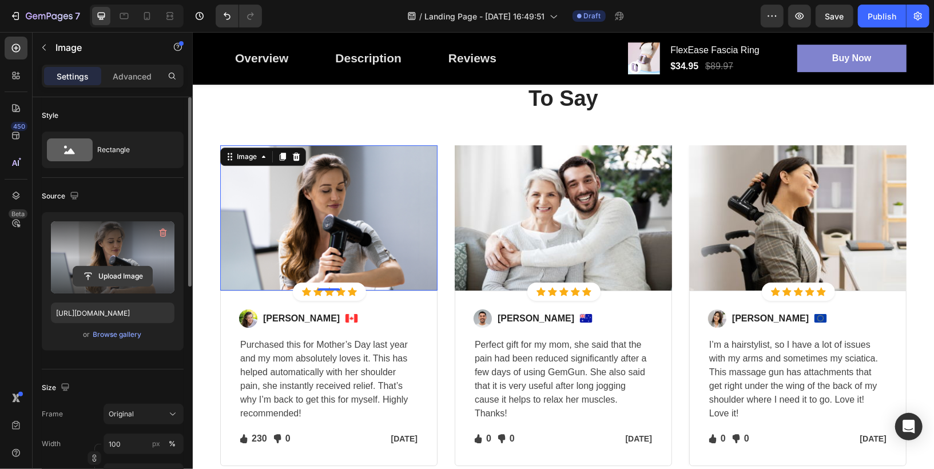
click at [102, 273] on input "file" at bounding box center [112, 276] width 79 height 19
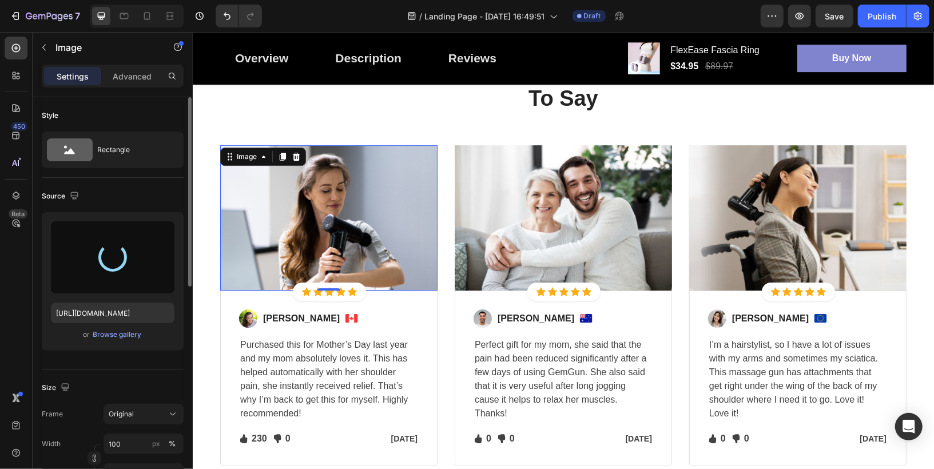
type input "[URL][DOMAIN_NAME]"
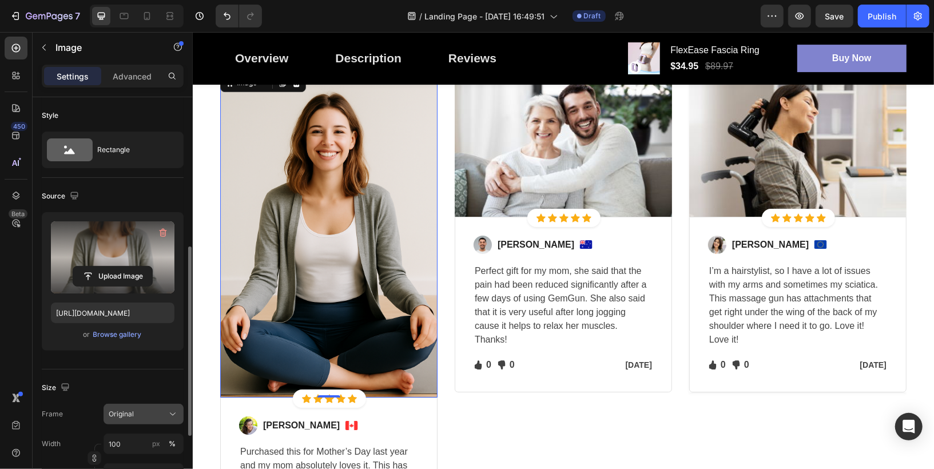
scroll to position [105, 0]
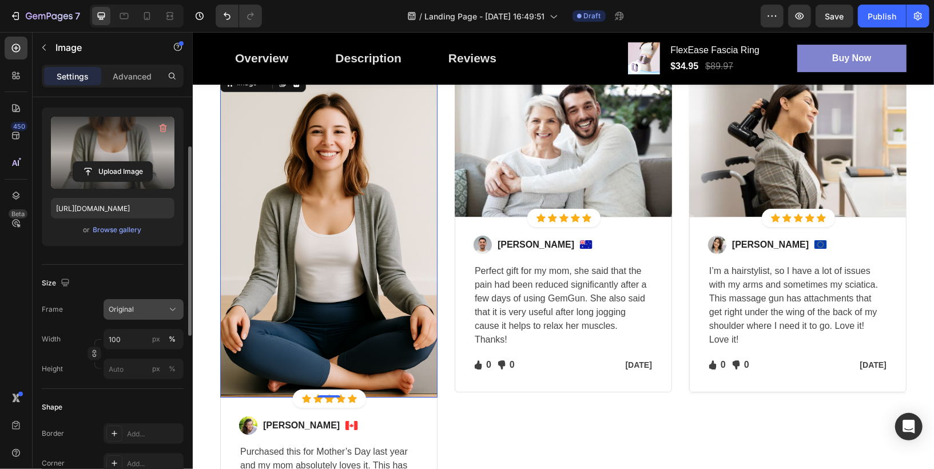
click at [129, 307] on span "Original" at bounding box center [121, 309] width 25 height 10
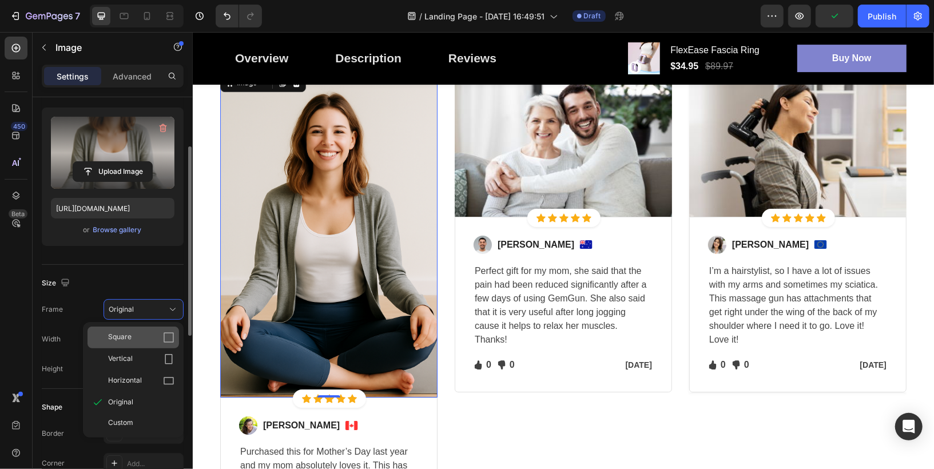
click at [129, 343] on div "Square" at bounding box center [134, 338] width 92 height 22
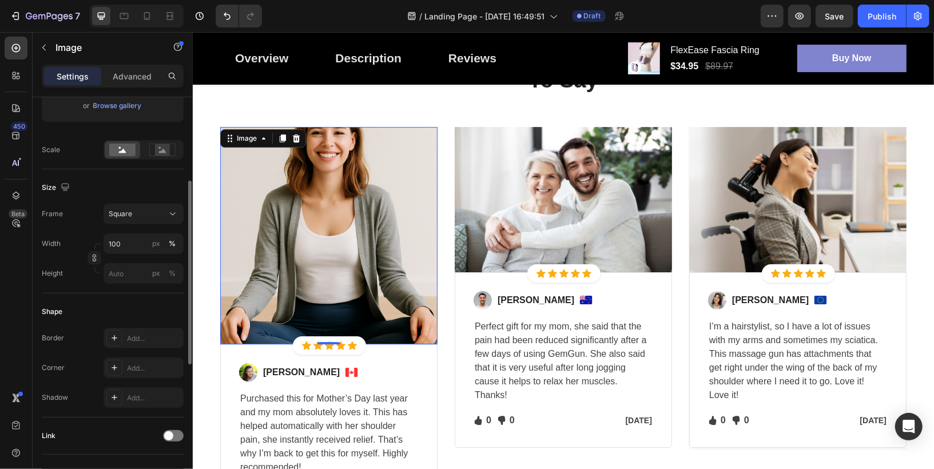
scroll to position [229, 0]
click at [137, 209] on div "Square" at bounding box center [137, 214] width 56 height 10
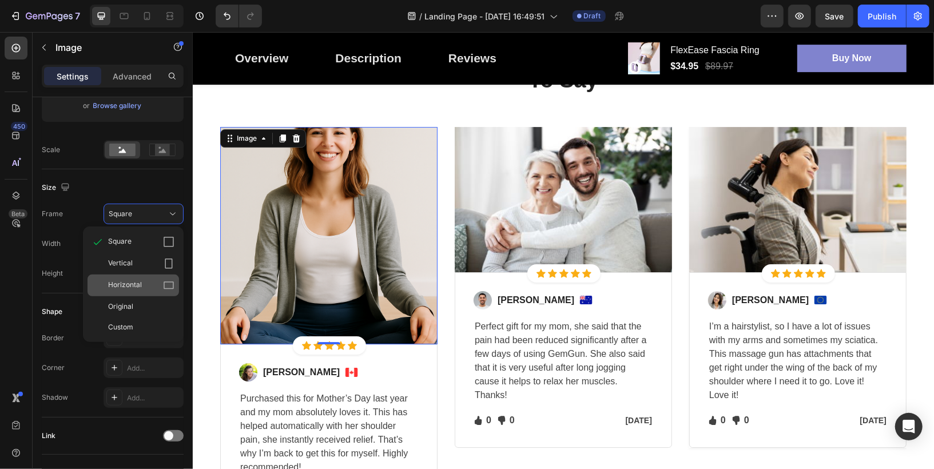
click at [132, 283] on span "Horizontal" at bounding box center [125, 285] width 34 height 11
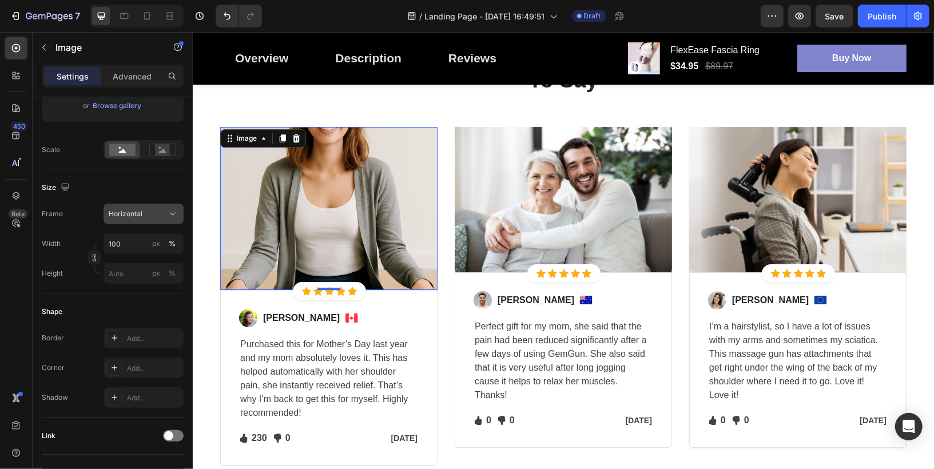
click at [133, 219] on button "Horizontal" at bounding box center [144, 214] width 80 height 21
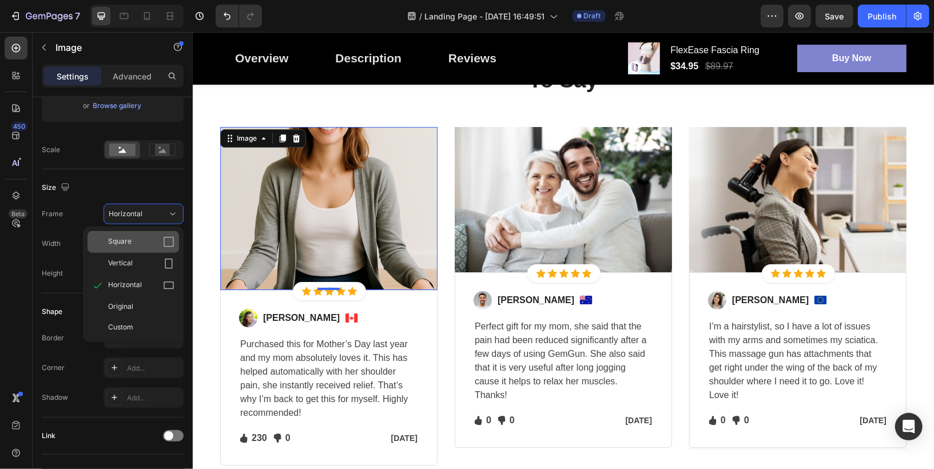
click at [130, 242] on span "Square" at bounding box center [119, 241] width 23 height 11
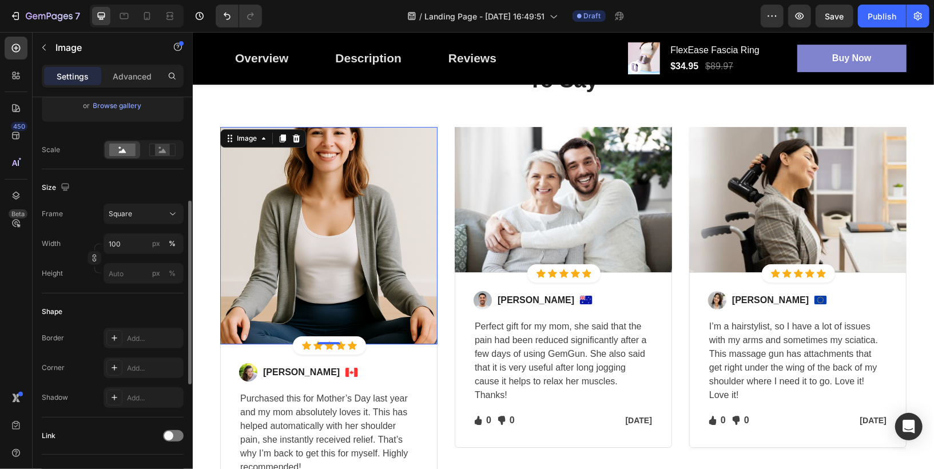
click at [137, 185] on div "Size" at bounding box center [113, 187] width 142 height 18
